Goal: Task Accomplishment & Management: Use online tool/utility

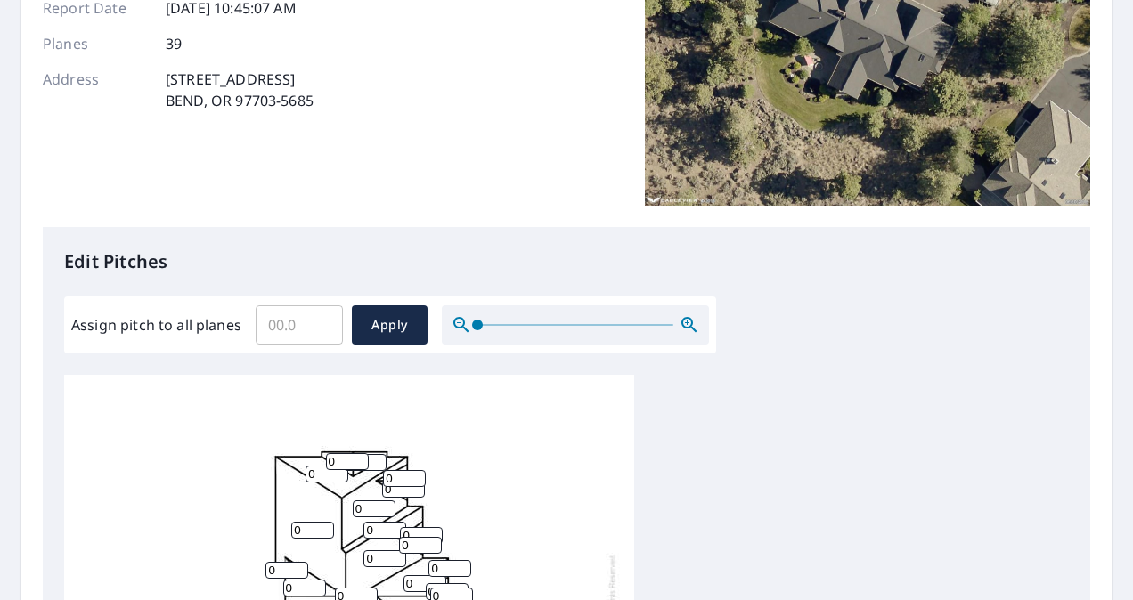
scroll to position [178, 0]
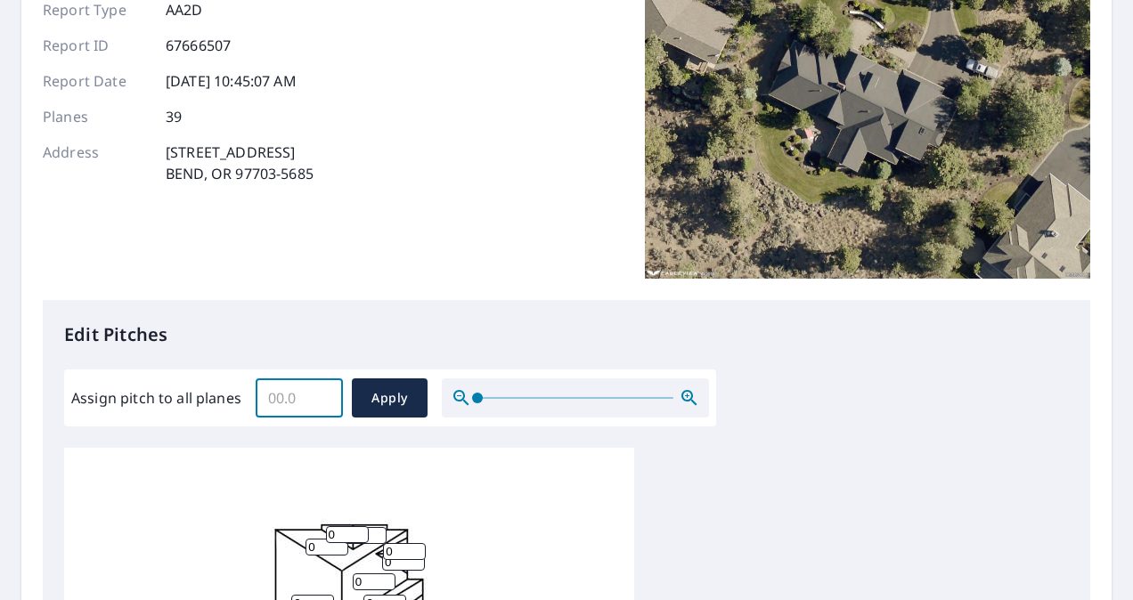
click at [289, 399] on input "Assign pitch to all planes" at bounding box center [299, 398] width 87 height 50
type input "7"
click at [412, 393] on button "Apply" at bounding box center [390, 398] width 76 height 39
type input "7"
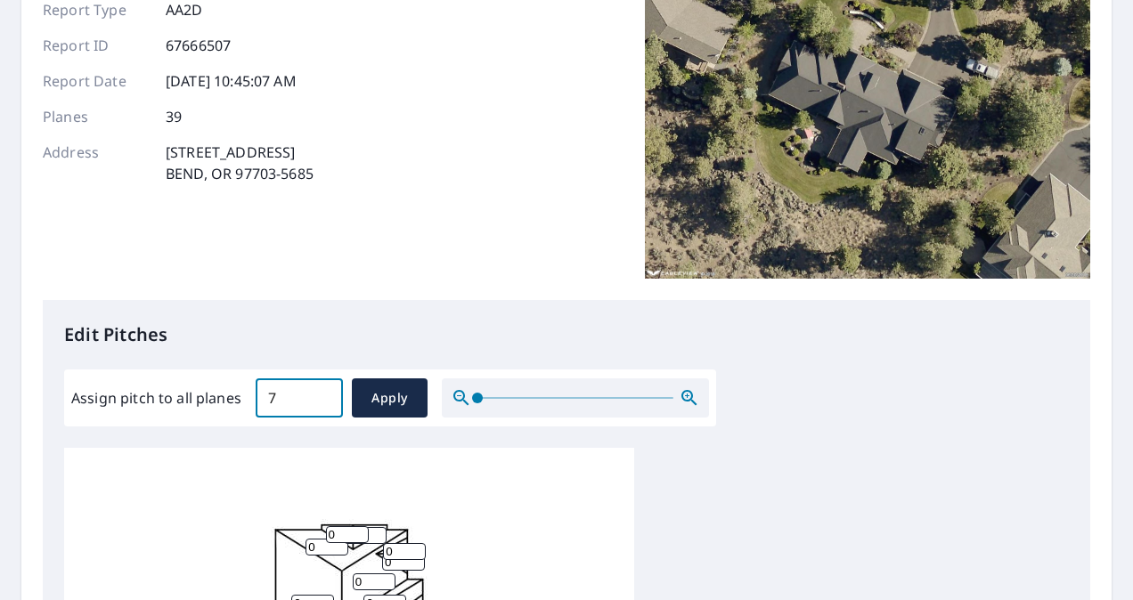
type input "7"
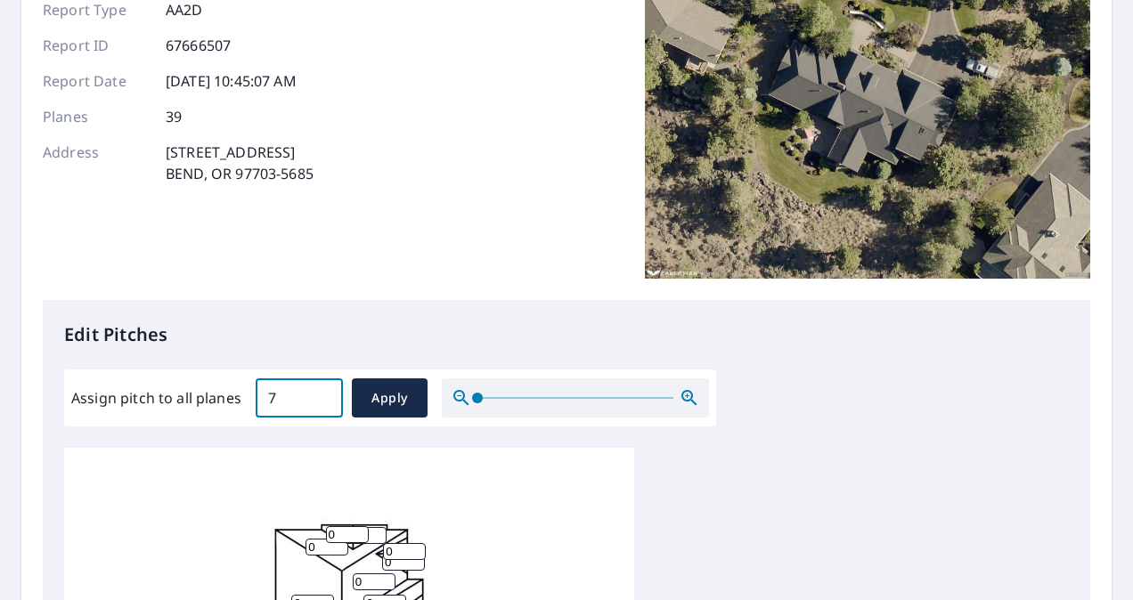
type input "7"
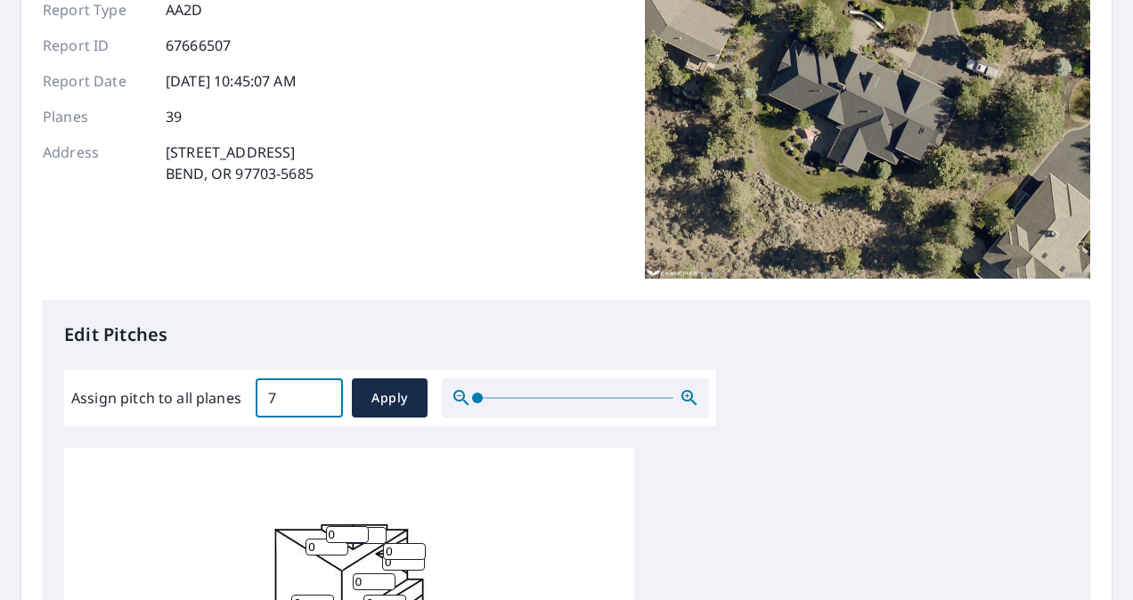
type input "7"
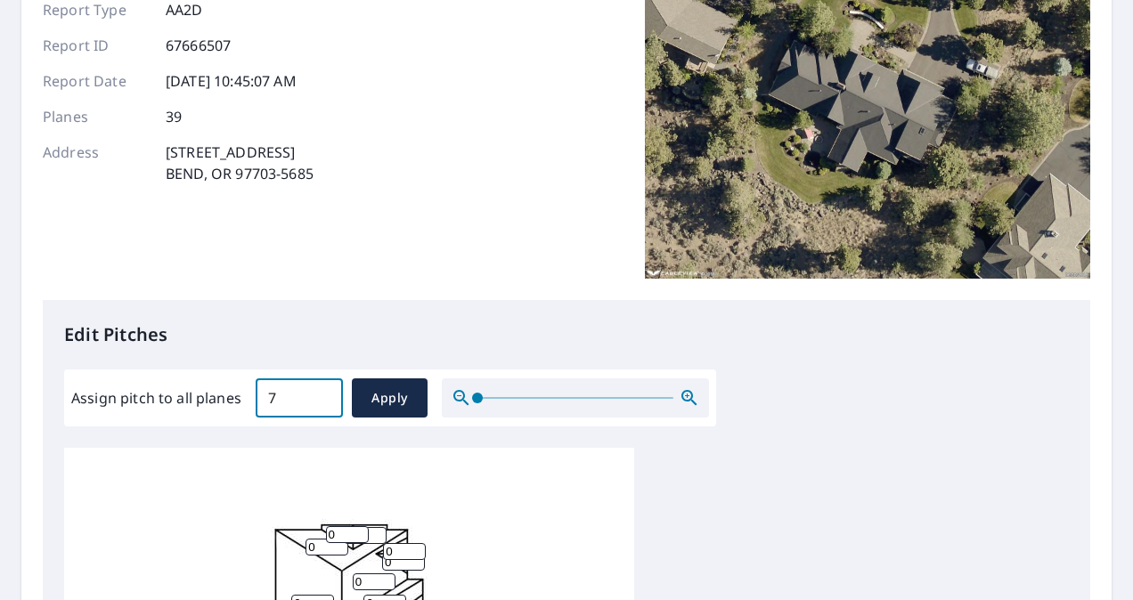
type input "7"
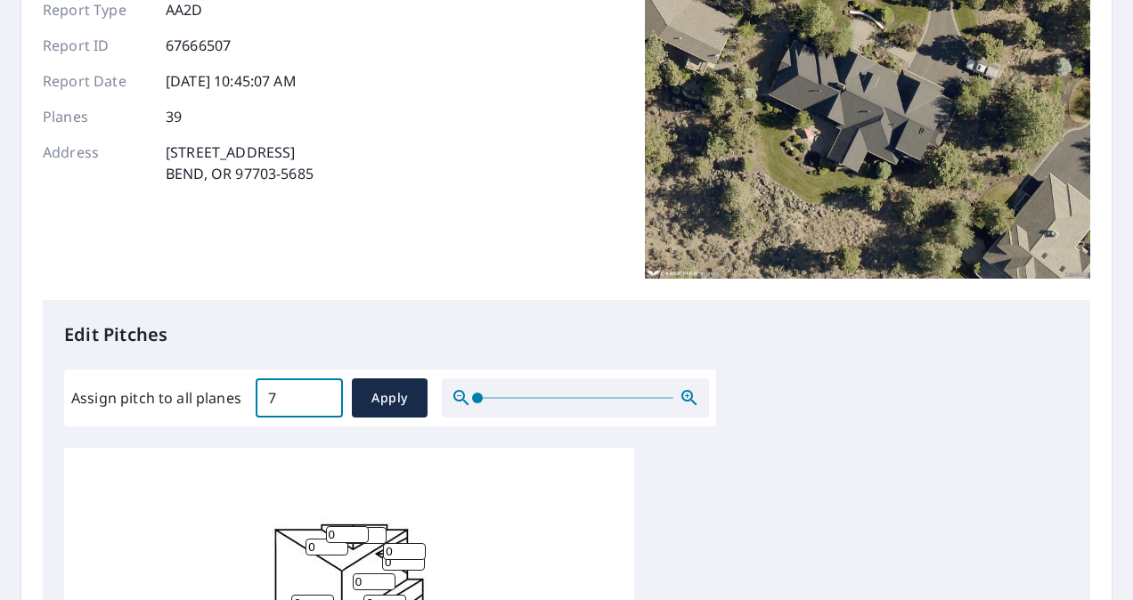
type input "7"
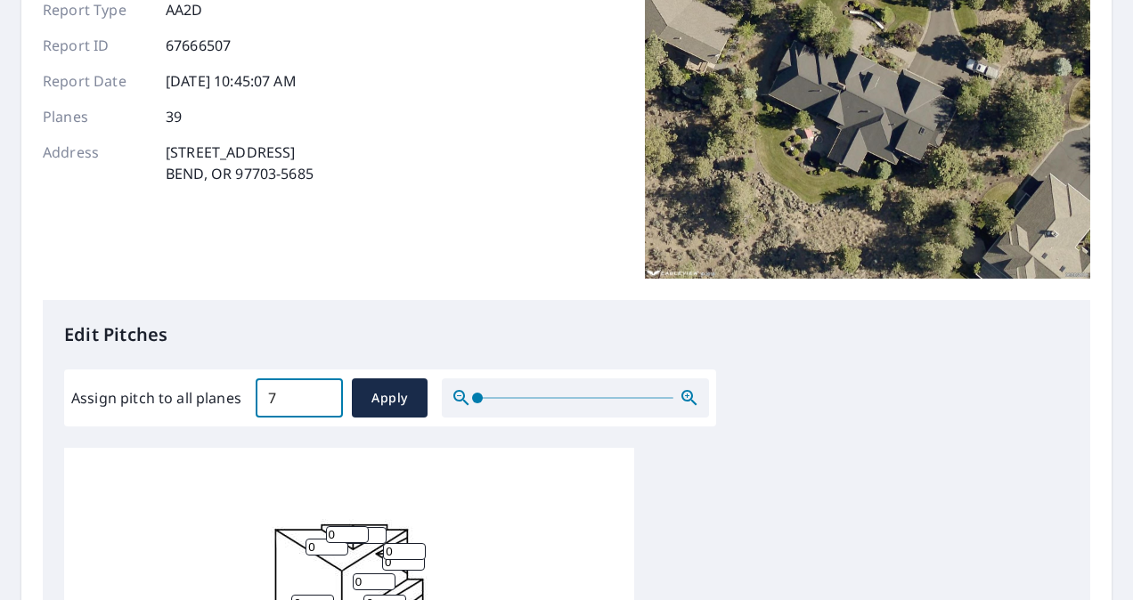
type input "7"
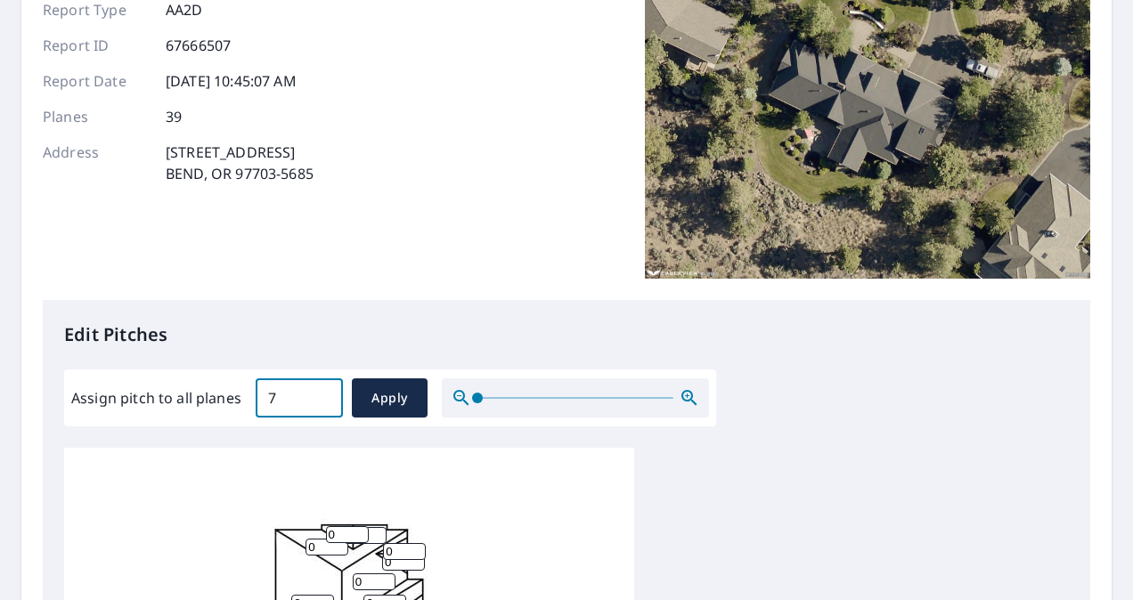
type input "7"
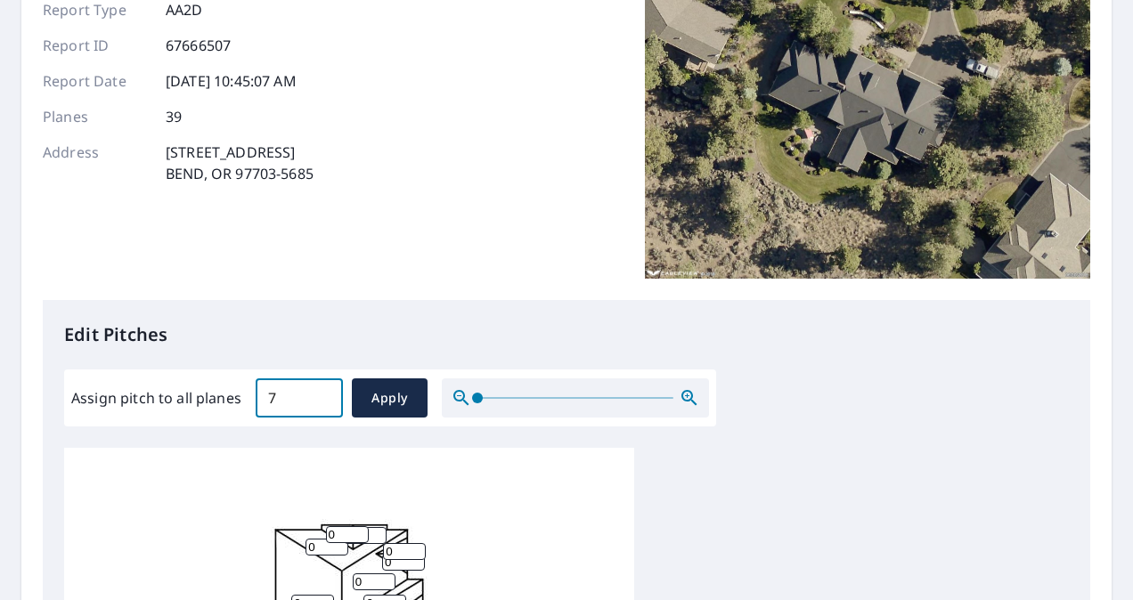
type input "7"
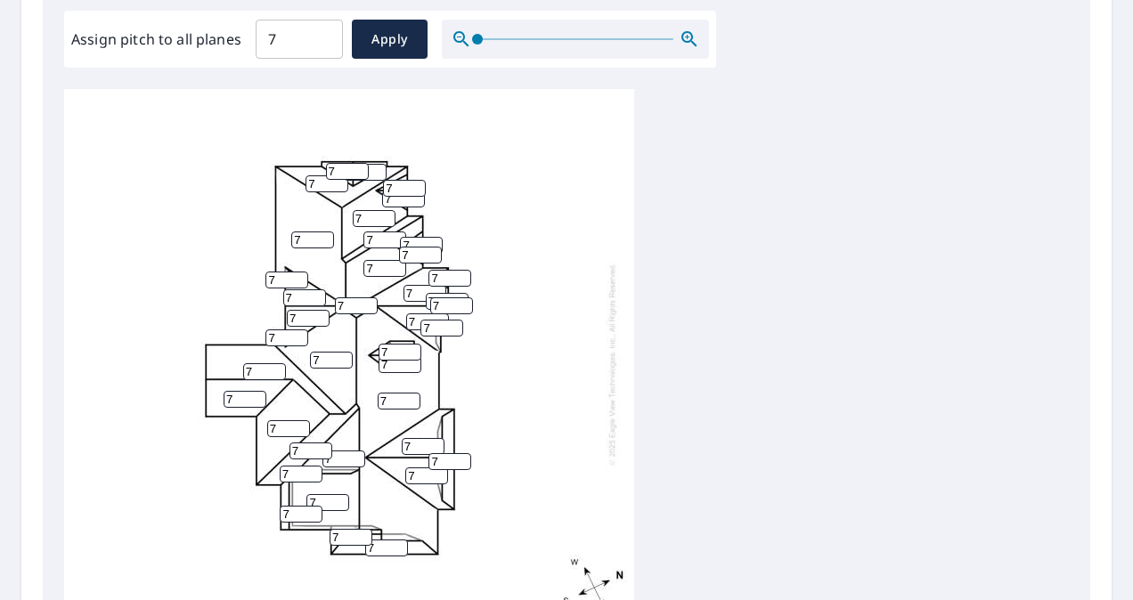
scroll to position [511, 0]
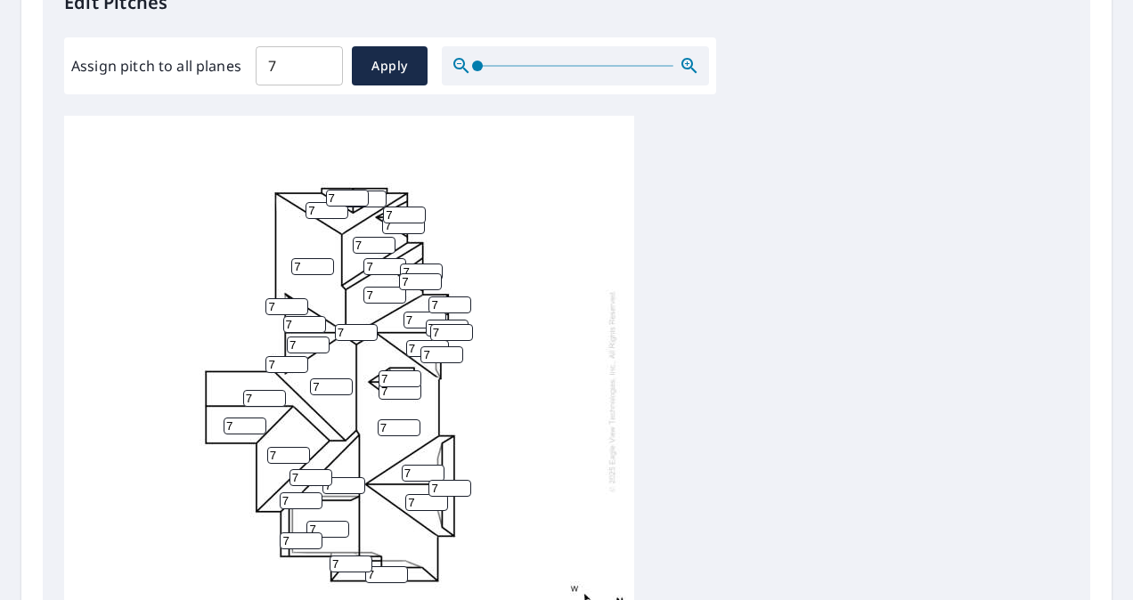
click at [325, 521] on input "7" at bounding box center [327, 529] width 43 height 17
type input "5"
click at [813, 347] on div "7 7 7 5 7 7 7 7 7 7 7 7 7 7 7 7 7 7 7 7 7 7 7 7 7 7 7 7 7 7 7 7 7 7 7 7 7 7 7" at bounding box center [566, 396] width 1005 height 560
click at [232, 418] on input "7" at bounding box center [245, 426] width 43 height 17
type input "10"
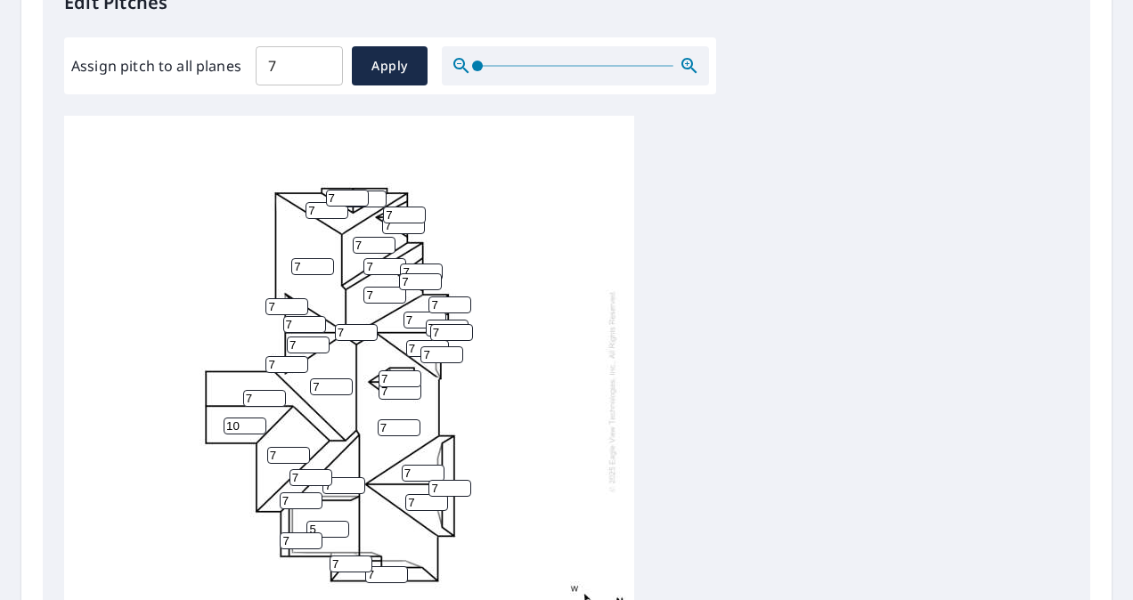
click at [259, 390] on input "7" at bounding box center [264, 398] width 43 height 17
type input "10"
click at [344, 190] on input "7" at bounding box center [347, 198] width 43 height 17
type input "10"
click at [322, 202] on input "7" at bounding box center [327, 210] width 43 height 17
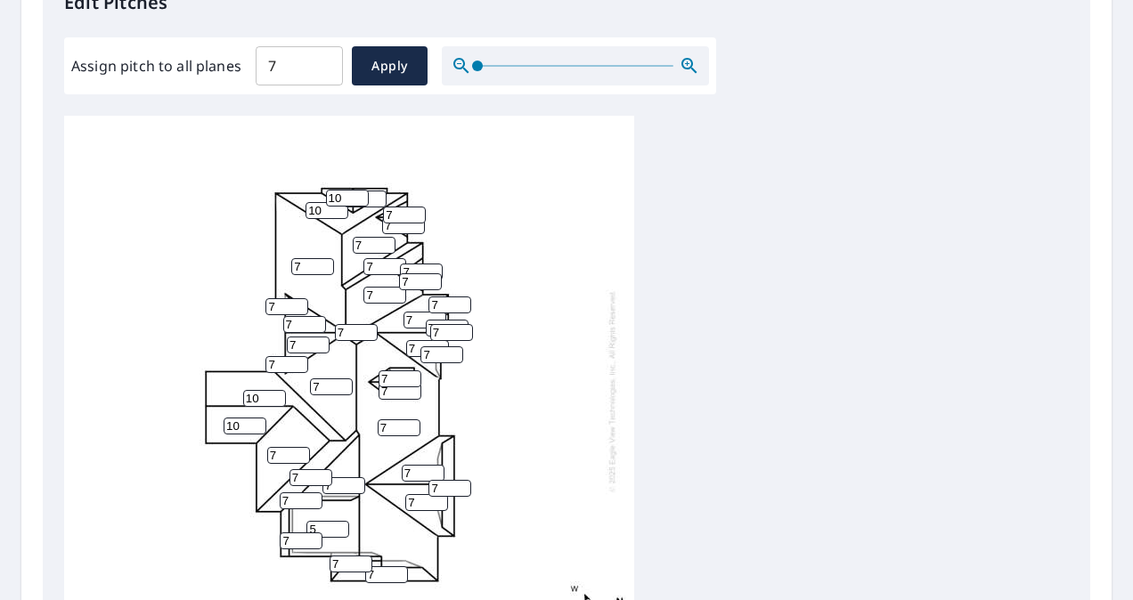
type input "10"
click at [402, 371] on input "7" at bounding box center [400, 379] width 43 height 17
type input "10"
click at [396, 383] on input "7" at bounding box center [400, 391] width 43 height 17
type input "10"
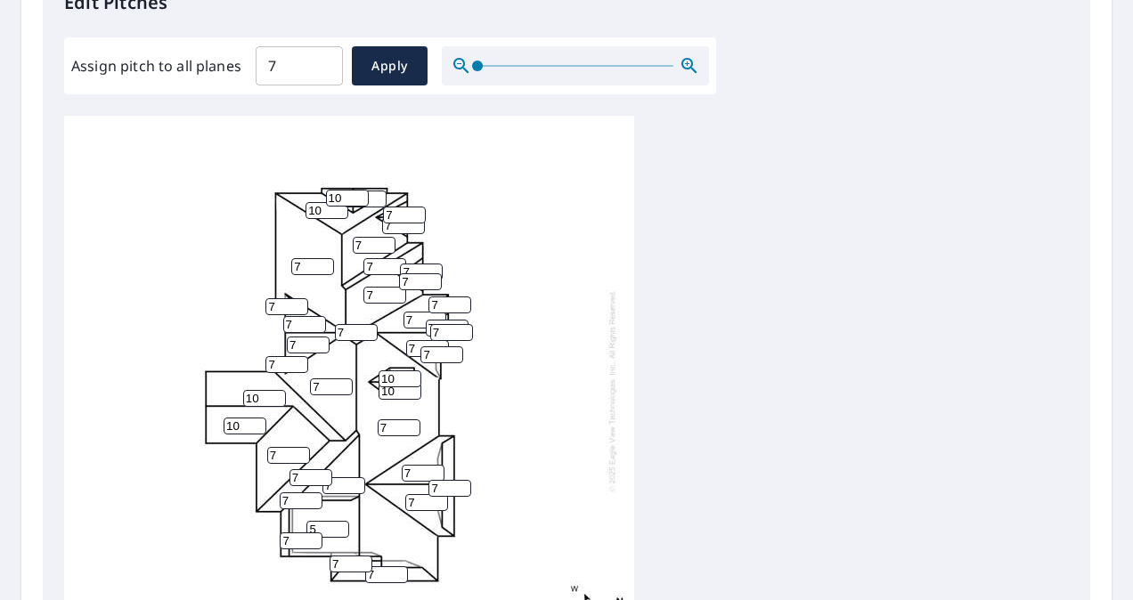
click at [581, 378] on div "7 7 7 5 7 10 7 7 10 7 7 7 10 7 7 7 7 7 7 7 7 7 7 10 7 10 10 7 7 7 7 7 7 7 7 7 7…" at bounding box center [349, 391] width 570 height 560
click at [419, 312] on input "7" at bounding box center [425, 320] width 43 height 17
type input "10"
click at [417, 340] on input "7" at bounding box center [427, 348] width 43 height 17
type input "10"
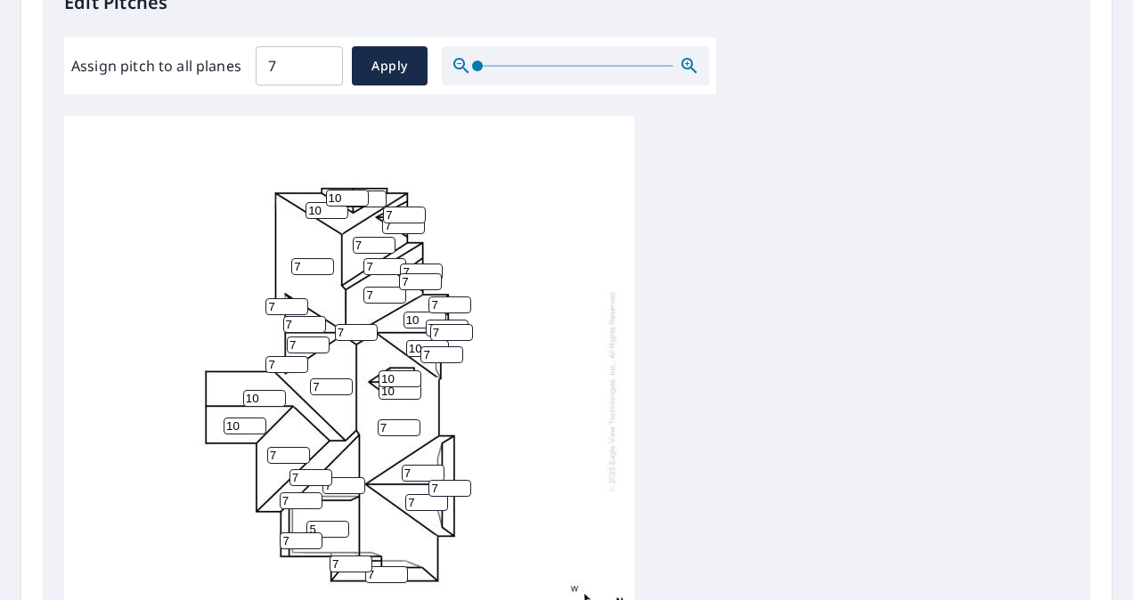
click at [725, 360] on div "7 7 7 5 7 10 7 7 10 10 7 7 10 7 7 7 10 7 7 7 7 7 7 10 7 10 10 7 7 7 7 7 7 7 7 7…" at bounding box center [566, 396] width 1005 height 560
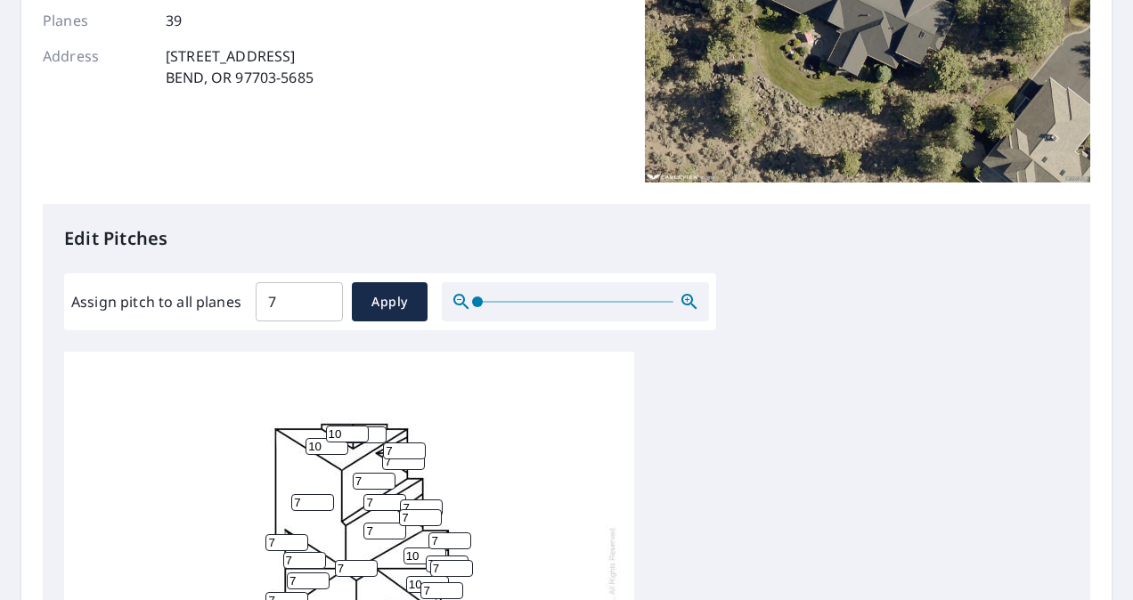
scroll to position [0, 0]
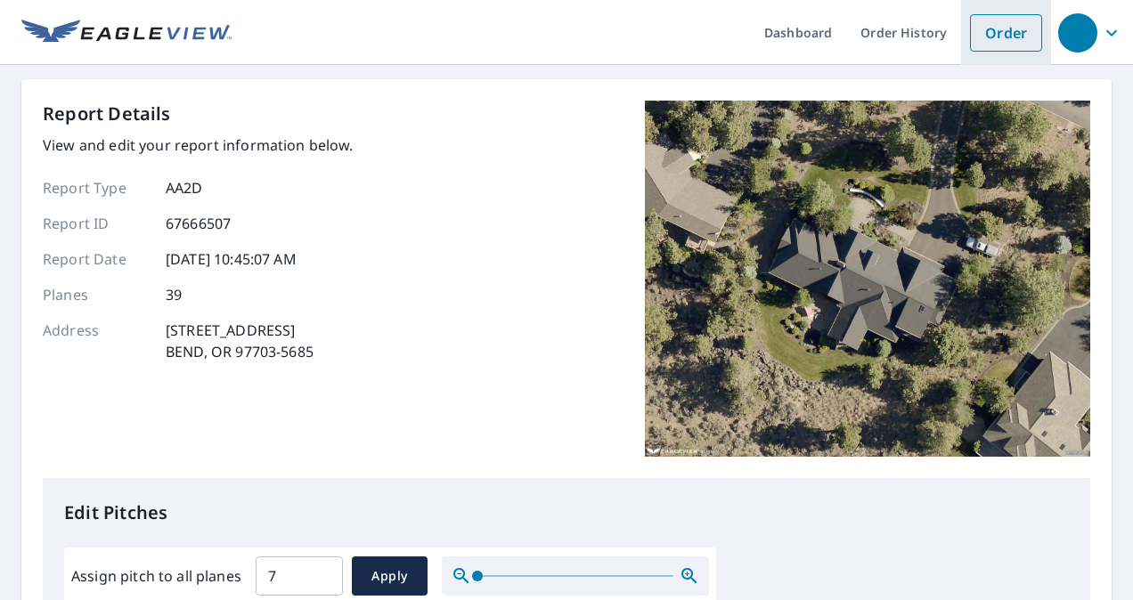
click at [1013, 36] on link "Order" at bounding box center [1006, 32] width 72 height 37
click at [568, 310] on div "Report Details View and edit your report information below. Report Type AA2D Re…" at bounding box center [567, 290] width 1048 height 378
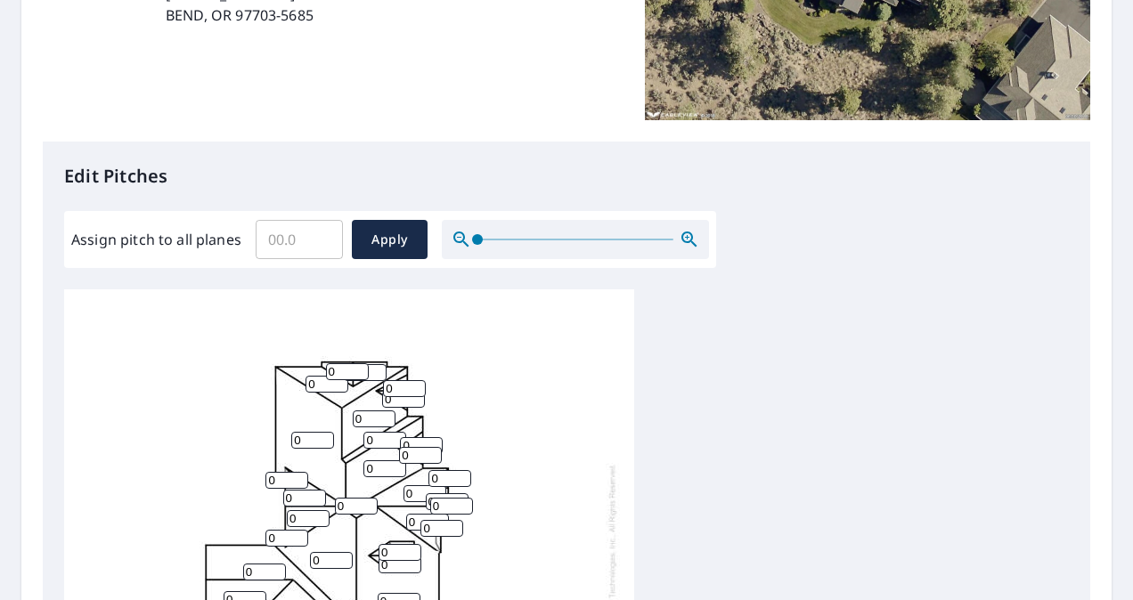
scroll to position [535, 0]
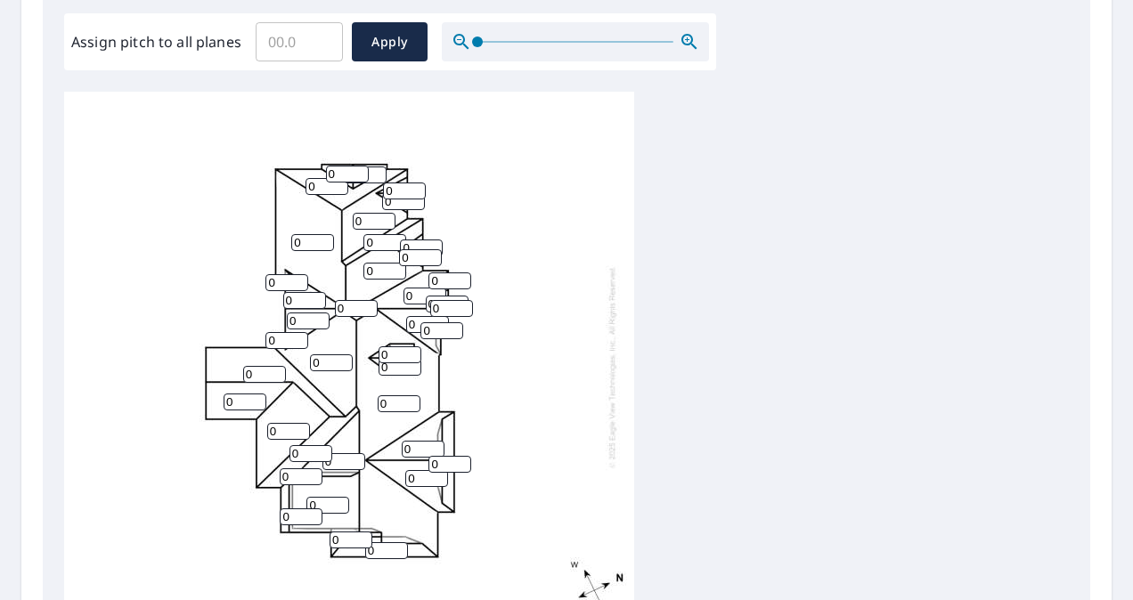
click at [300, 52] on input "Assign pitch to all planes" at bounding box center [299, 42] width 87 height 50
type input "7"
click at [397, 37] on span "Apply" at bounding box center [389, 42] width 47 height 22
type input "7"
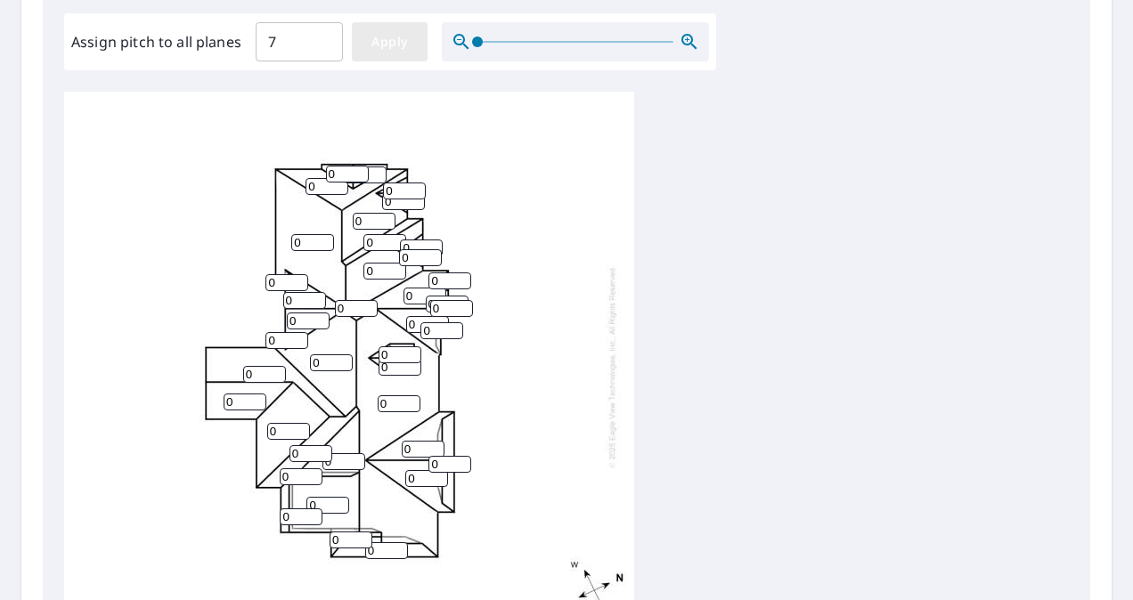
type input "7"
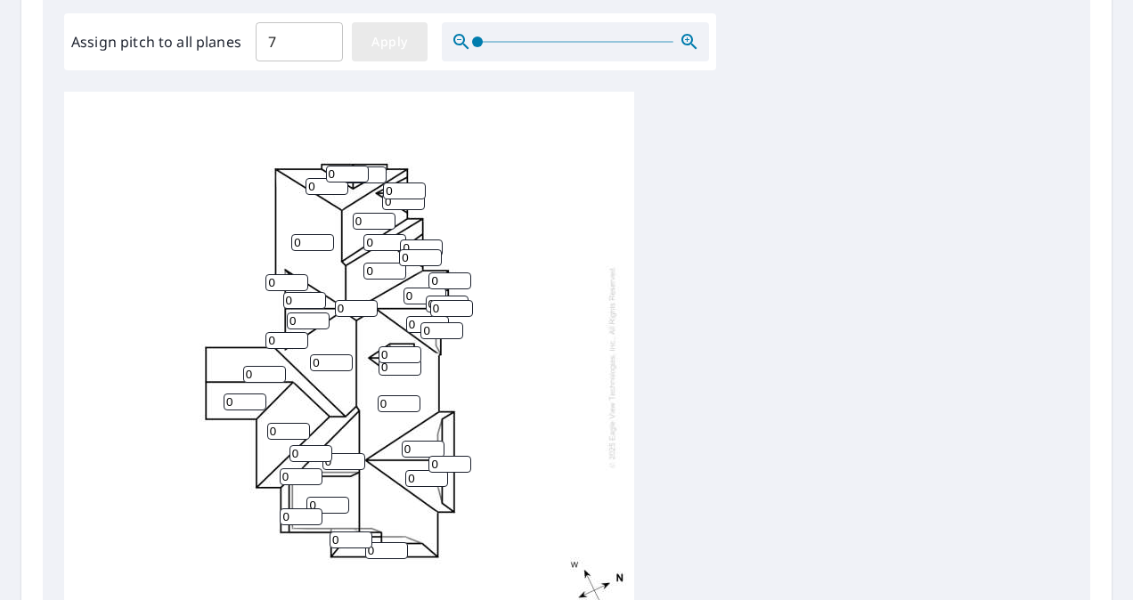
type input "7"
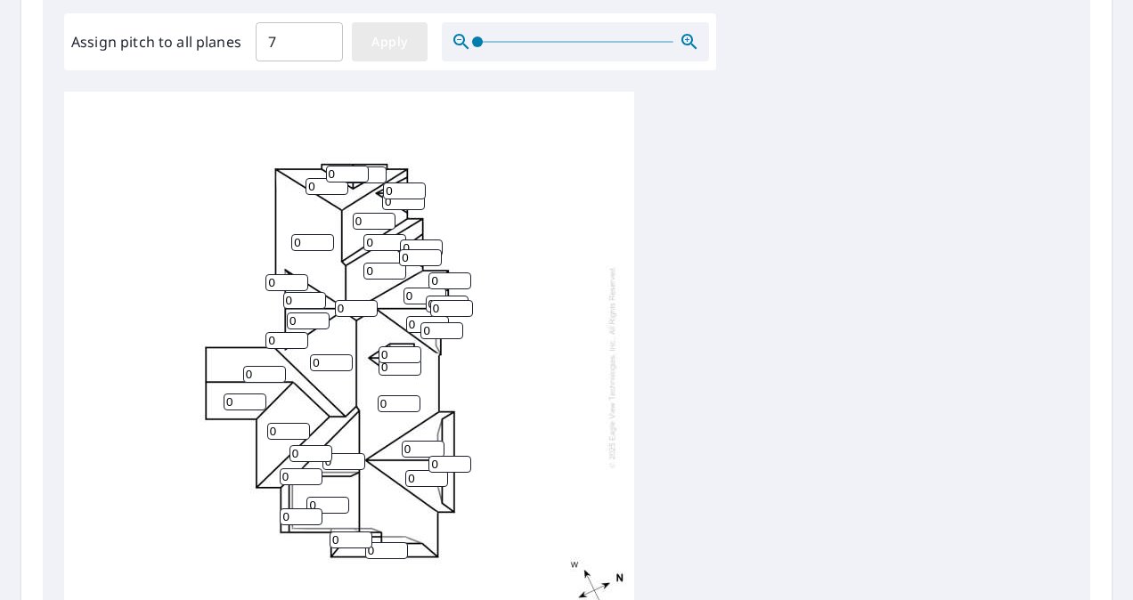
type input "7"
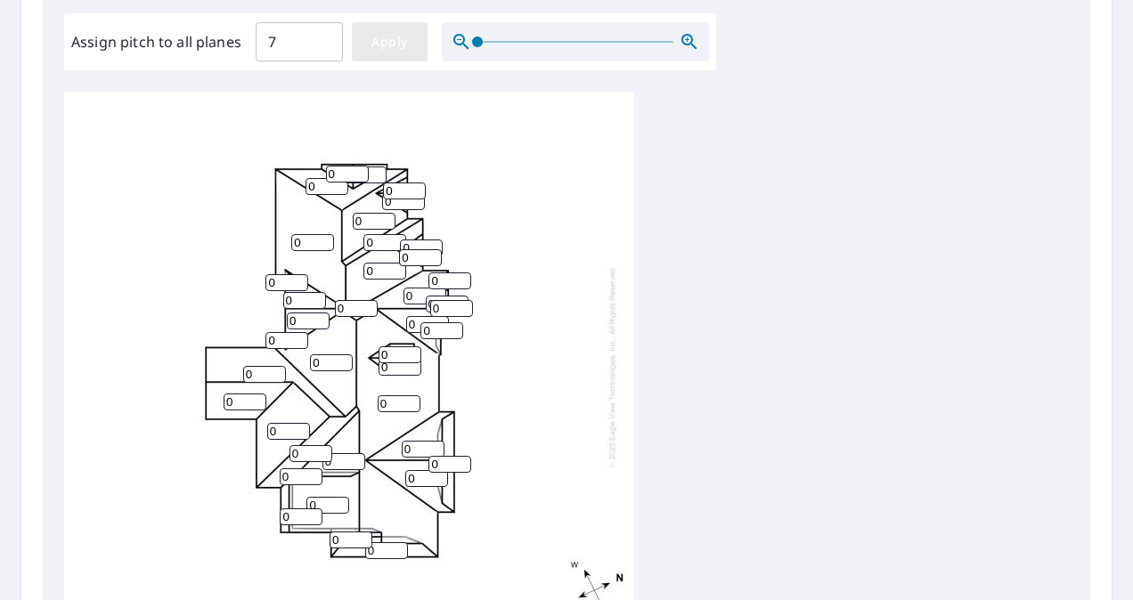
type input "7"
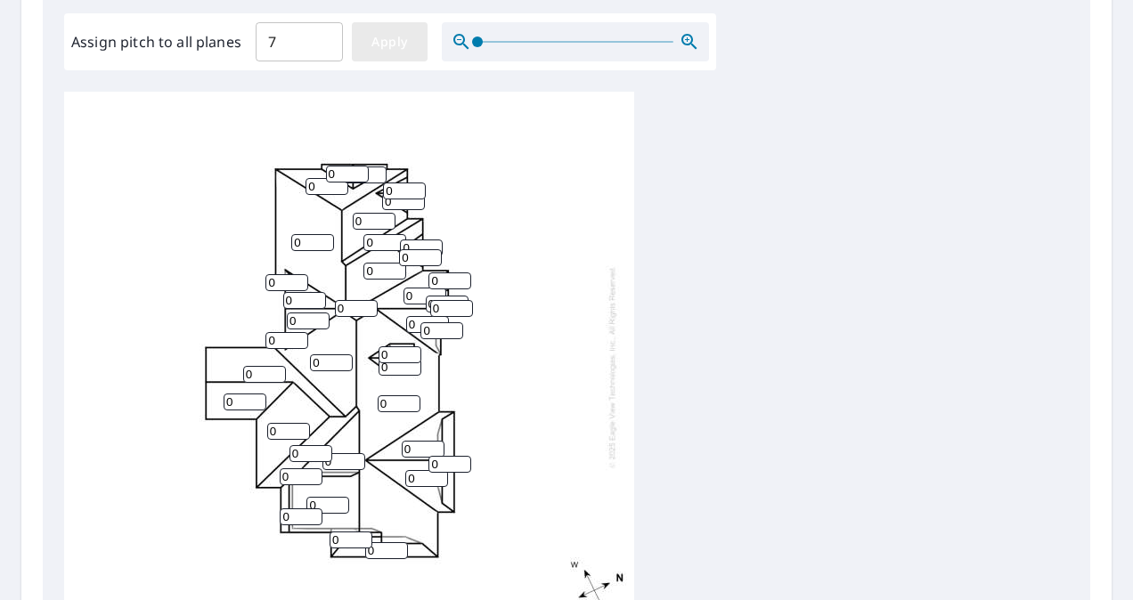
type input "7"
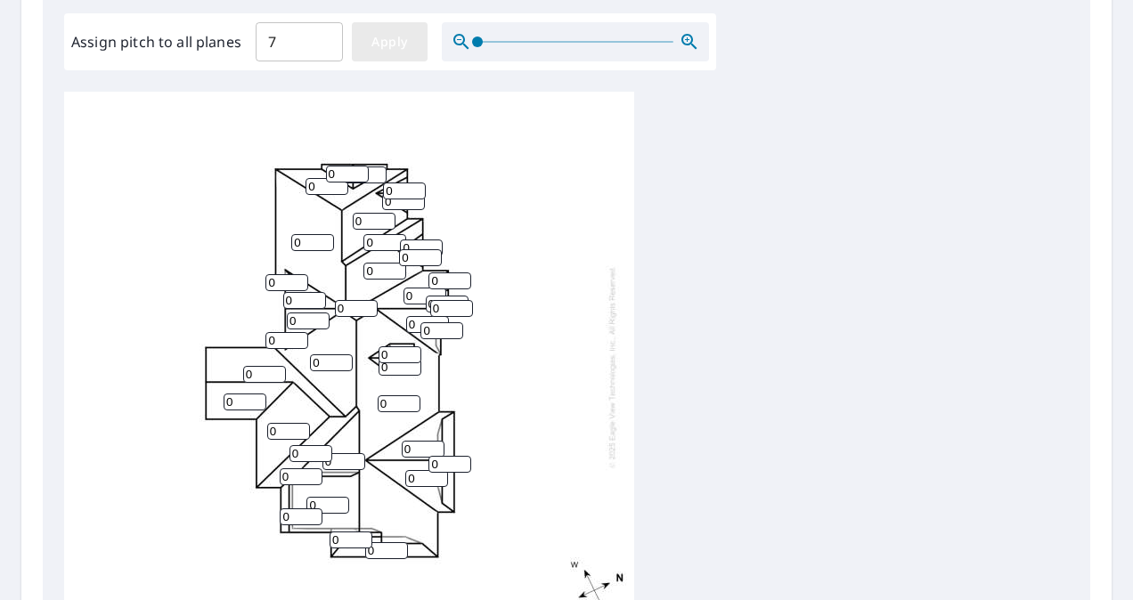
type input "7"
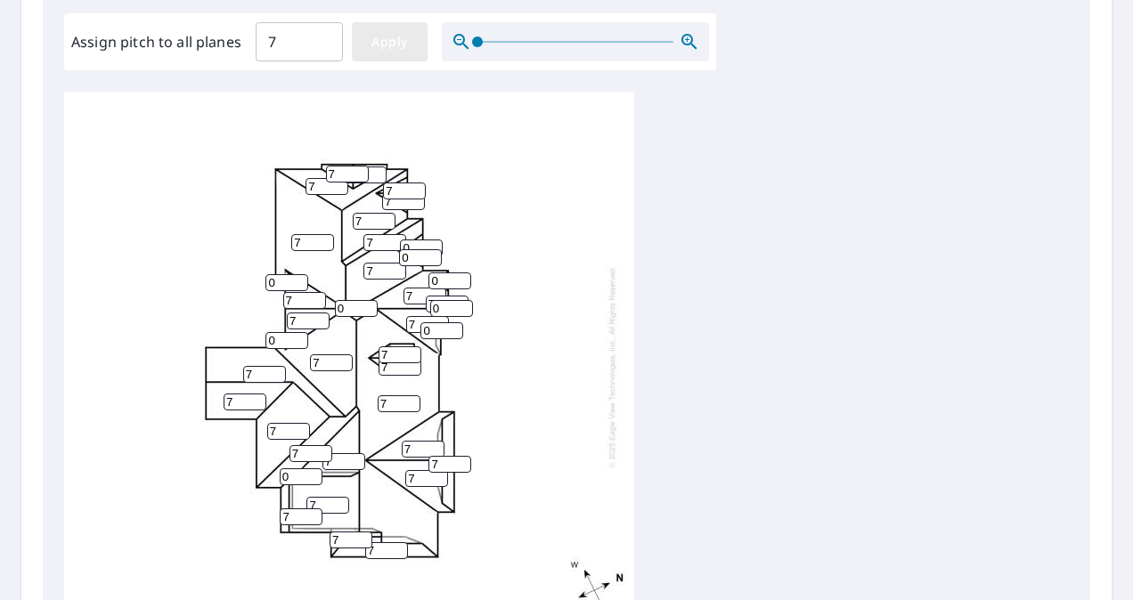
type input "7"
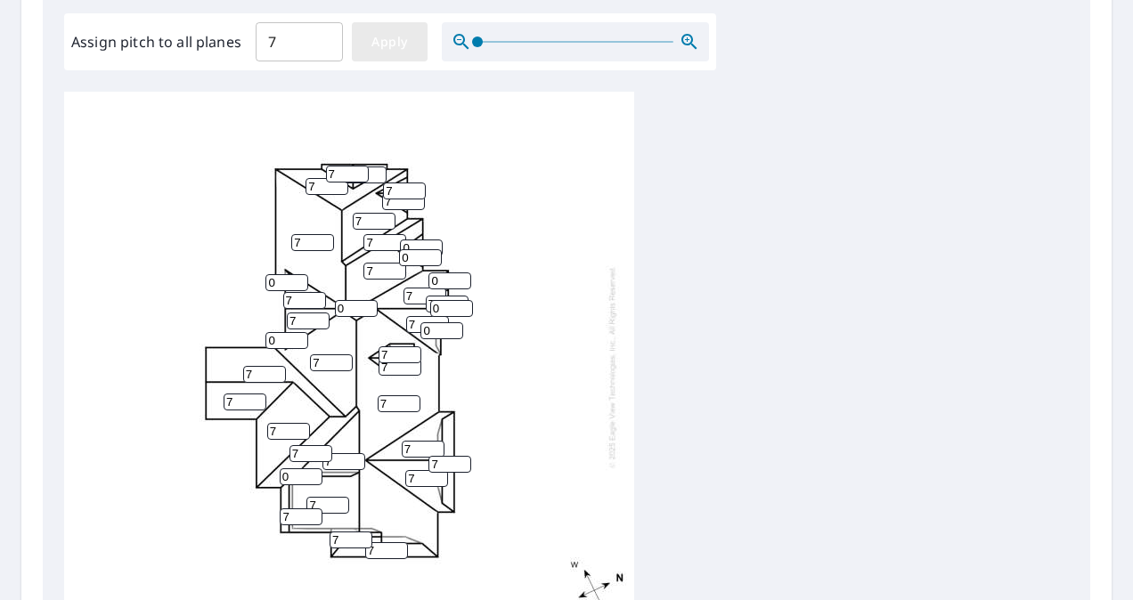
type input "7"
click at [340, 166] on input "7" at bounding box center [347, 174] width 43 height 17
type input "10"
click at [329, 178] on input "7" at bounding box center [327, 186] width 43 height 17
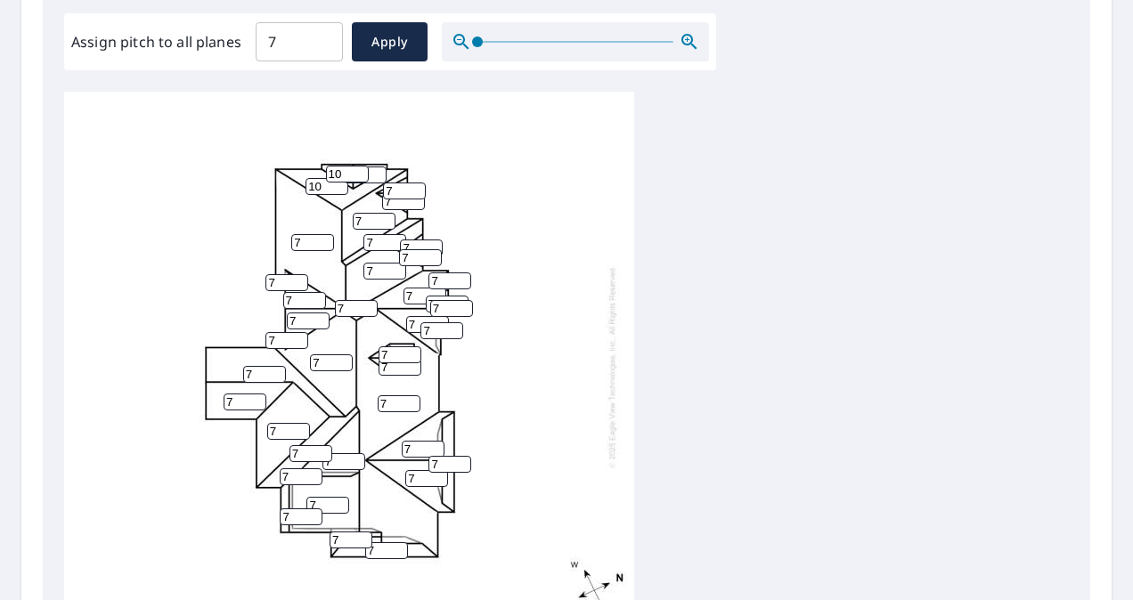
type input "10"
click at [320, 497] on input "7" at bounding box center [327, 505] width 43 height 17
type input "5"
type input "8"
click at [251, 394] on input "8" at bounding box center [245, 402] width 43 height 17
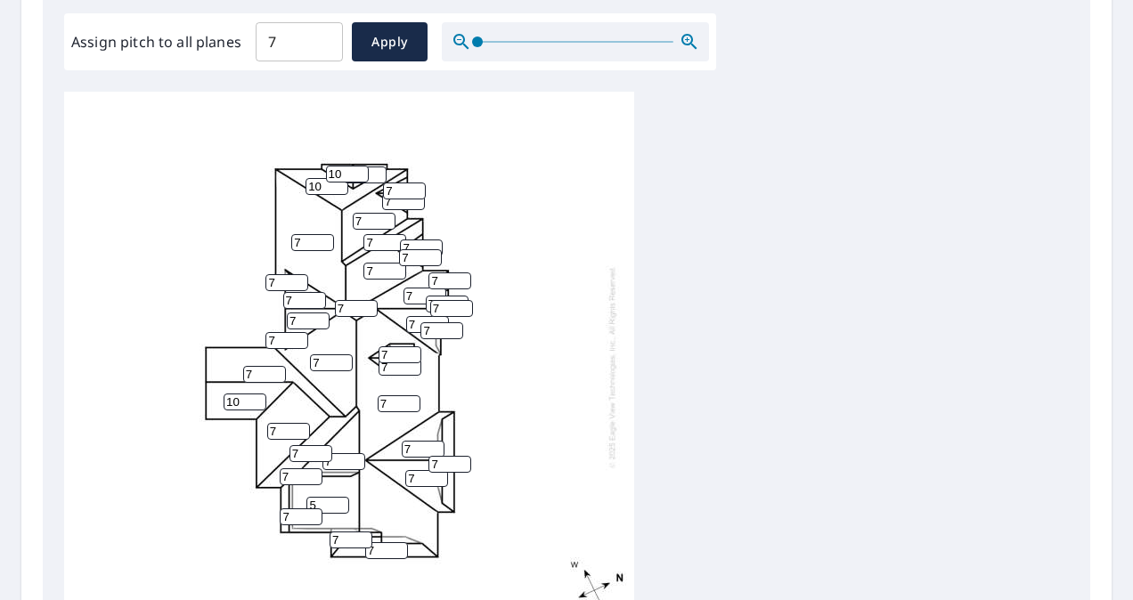
type input "10"
click at [269, 366] on input "7" at bounding box center [264, 374] width 43 height 17
type input "10"
click at [396, 347] on input "7" at bounding box center [400, 355] width 43 height 17
type input "10"
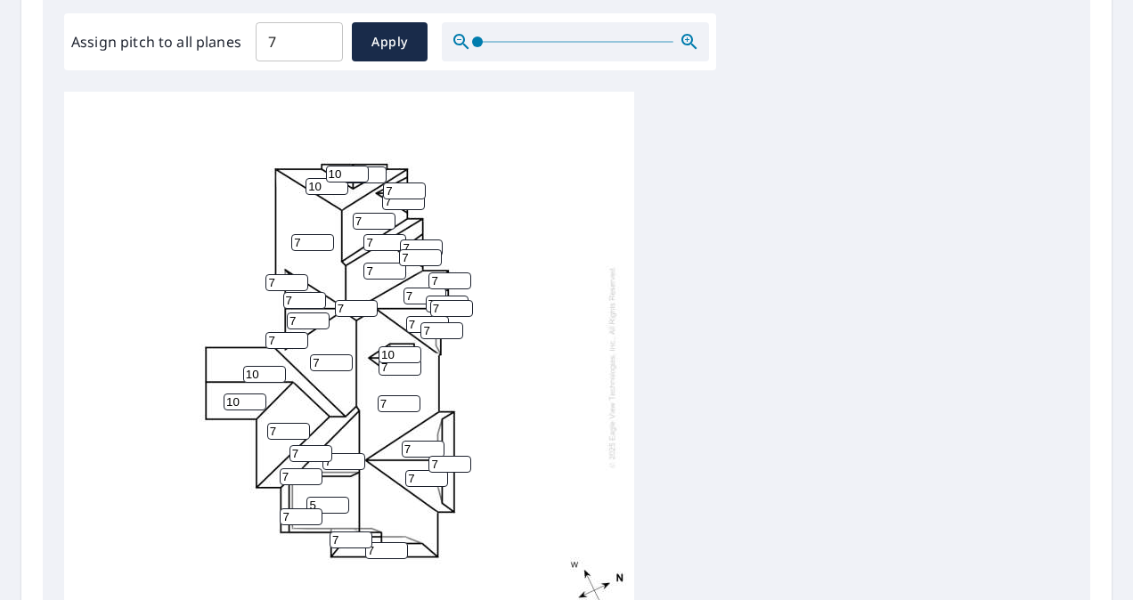
click at [399, 359] on input "7" at bounding box center [400, 367] width 43 height 17
type input "10"
click at [424, 442] on input "7" at bounding box center [423, 449] width 43 height 17
type input "10"
click at [427, 470] on input "7" at bounding box center [426, 478] width 43 height 17
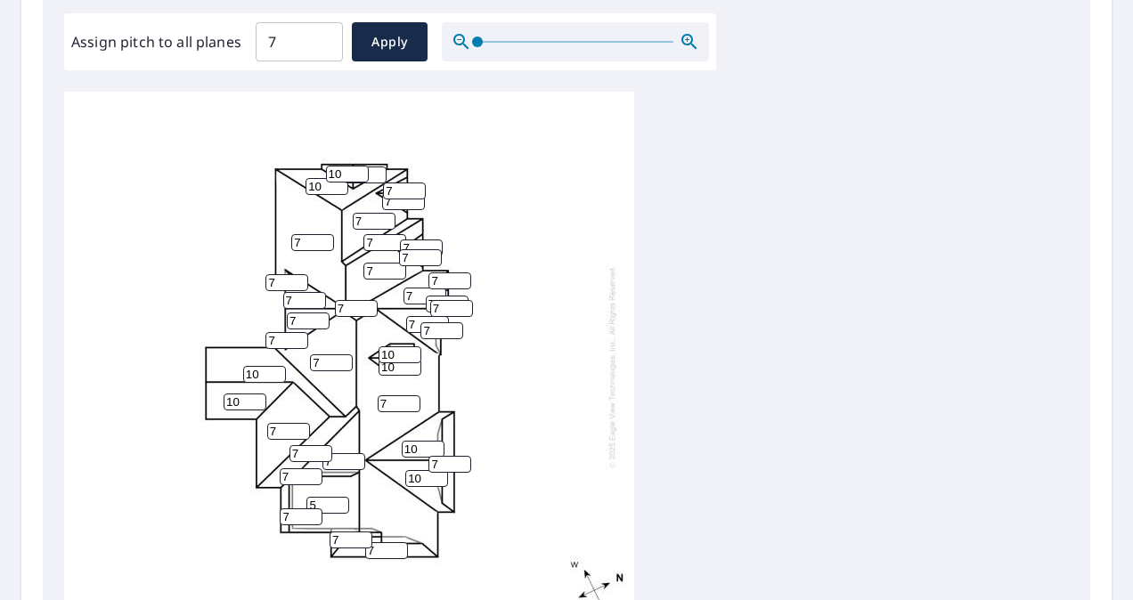
type input "10"
click at [396, 183] on input "7" at bounding box center [404, 191] width 43 height 17
type input "10"
click at [395, 193] on input "7" at bounding box center [403, 201] width 43 height 17
type input "10"
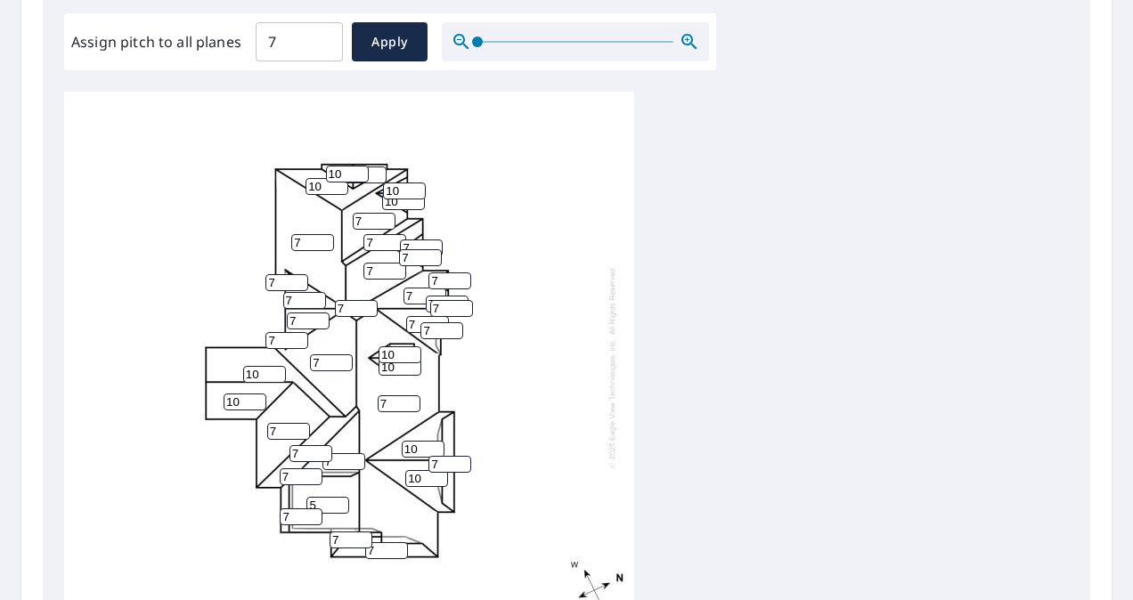
click at [417, 288] on input "7" at bounding box center [425, 296] width 43 height 17
type input "10"
click at [415, 316] on input "7" at bounding box center [427, 324] width 43 height 17
type input "10"
click at [527, 307] on div "7 7 7 5 7 10 7 7 10 10 10 7 10 10 7 7 10 7 7 7 7 7 7 10 7 10 10 10 10 7 7 7 7 7…" at bounding box center [349, 367] width 570 height 560
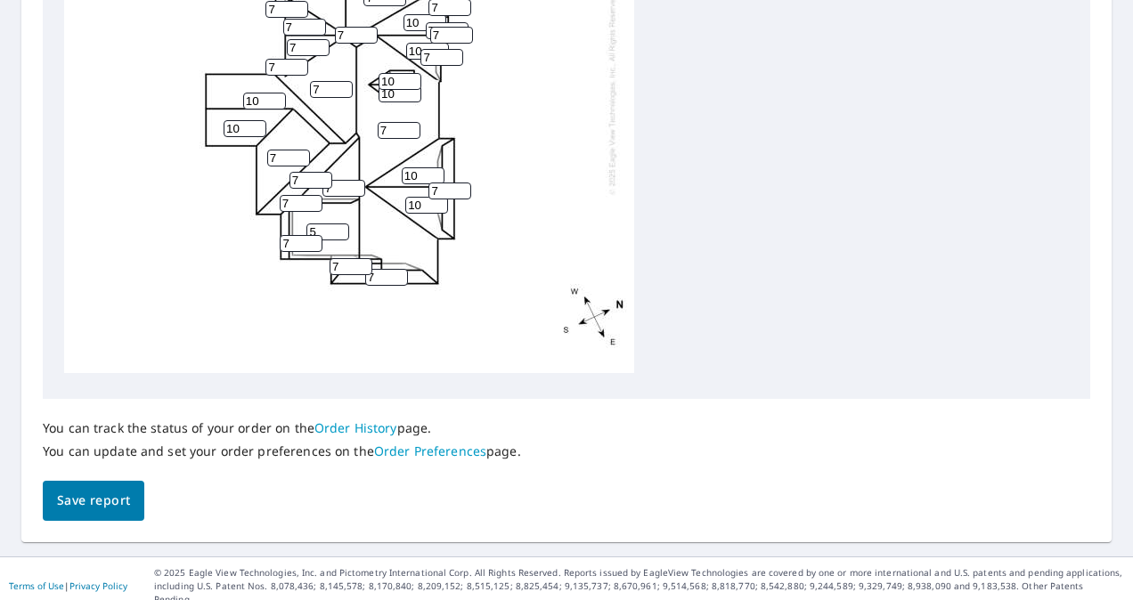
scroll to position [809, 0]
click at [125, 494] on span "Save report" at bounding box center [93, 500] width 73 height 22
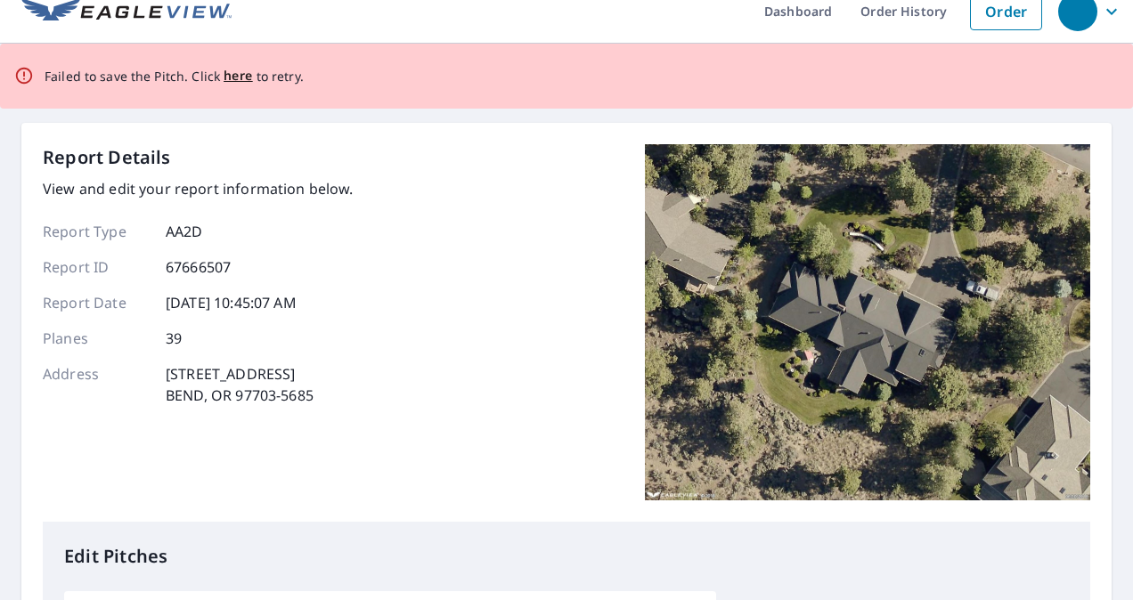
scroll to position [0, 0]
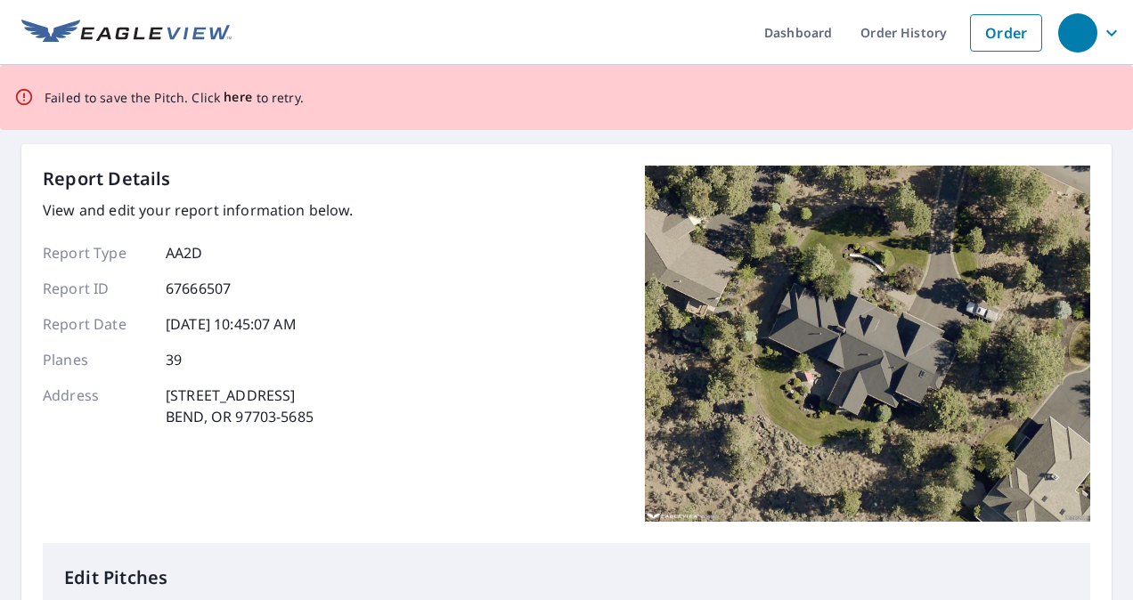
click at [239, 94] on span "here" at bounding box center [238, 97] width 29 height 22
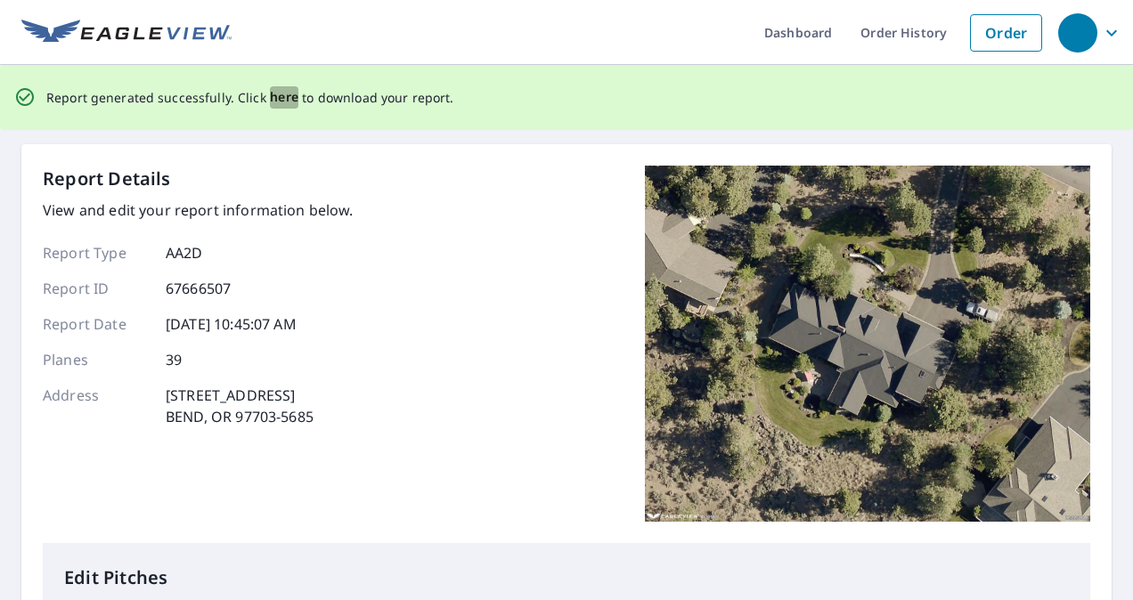
click at [278, 94] on span "here" at bounding box center [284, 97] width 29 height 22
